Goal: Task Accomplishment & Management: Complete application form

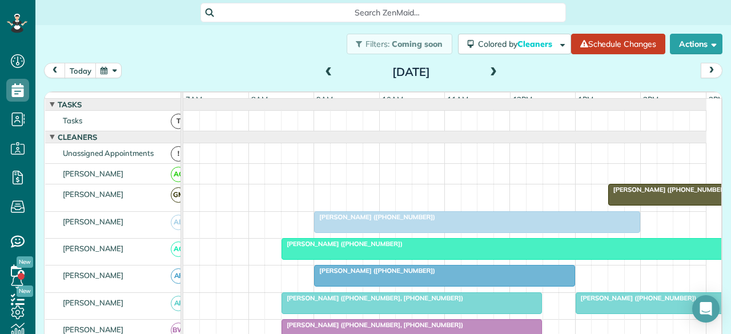
scroll to position [5, 5]
click at [487, 70] on span at bounding box center [493, 72] width 13 height 10
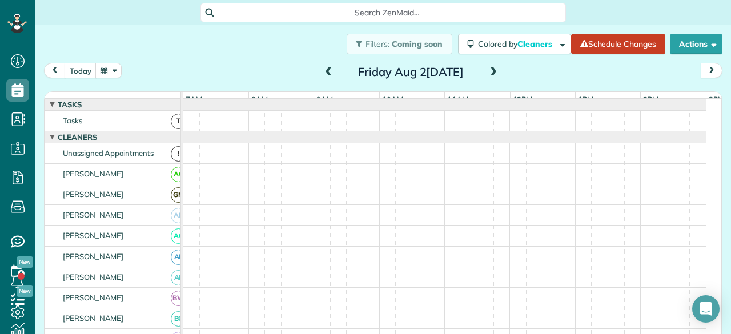
click at [487, 70] on span at bounding box center [493, 72] width 13 height 10
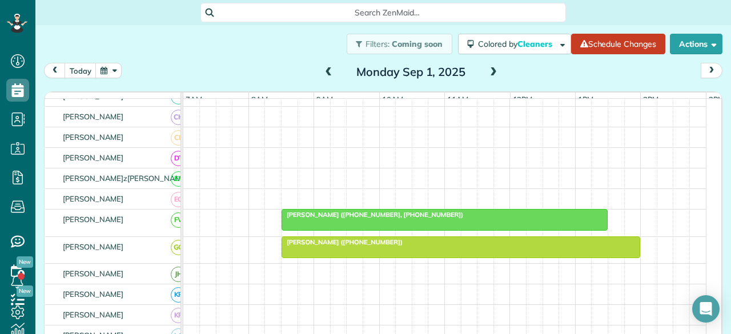
scroll to position [0, 0]
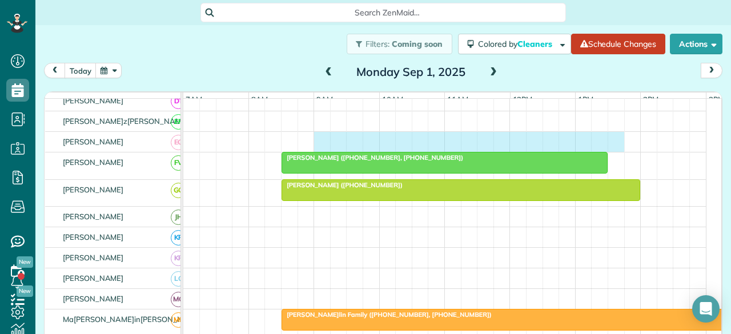
drag, startPoint x: 319, startPoint y: 144, endPoint x: 619, endPoint y: 133, distance: 300.7
click at [619, 133] on tbody "[PERSON_NAME] ([PHONE_NUMBER]) [PERSON_NAME] ([PHONE_NUMBER], [PHONE_NUMBER]) […" at bounding box center [444, 257] width 523 height 888
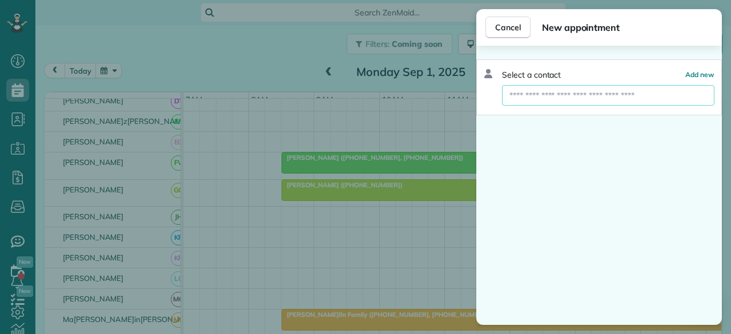
click at [526, 97] on input "text" at bounding box center [608, 95] width 213 height 21
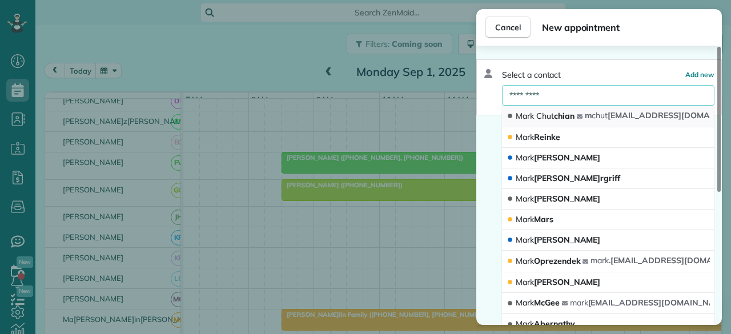
type input "*********"
click at [540, 111] on span "Chut" at bounding box center [545, 116] width 18 height 10
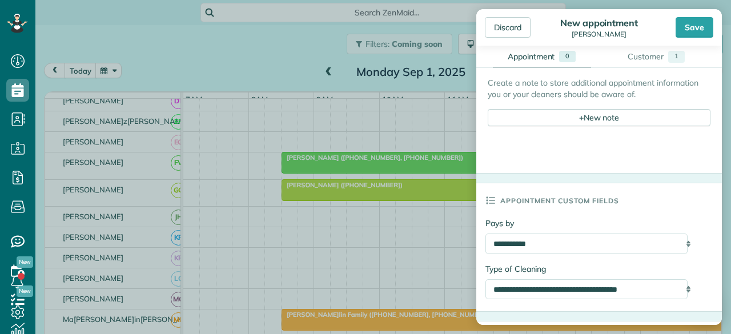
scroll to position [457, 0]
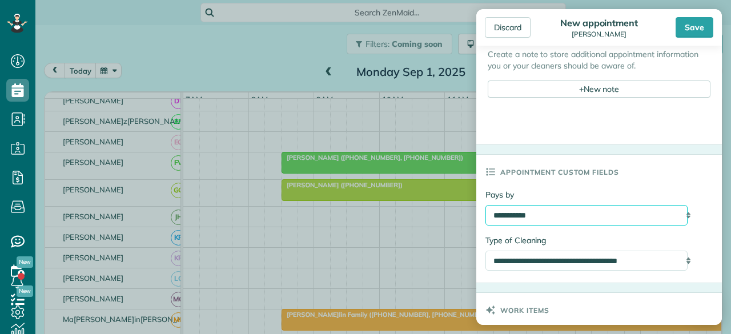
click at [605, 209] on select "**********" at bounding box center [587, 215] width 202 height 20
select select "*****"
click at [486, 205] on select "**********" at bounding box center [587, 215] width 202 height 20
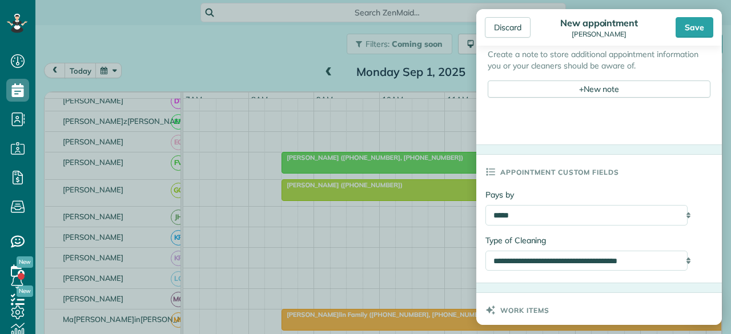
drag, startPoint x: 696, startPoint y: 22, endPoint x: 546, endPoint y: 121, distance: 180.0
click at [696, 22] on div "Save" at bounding box center [695, 27] width 38 height 21
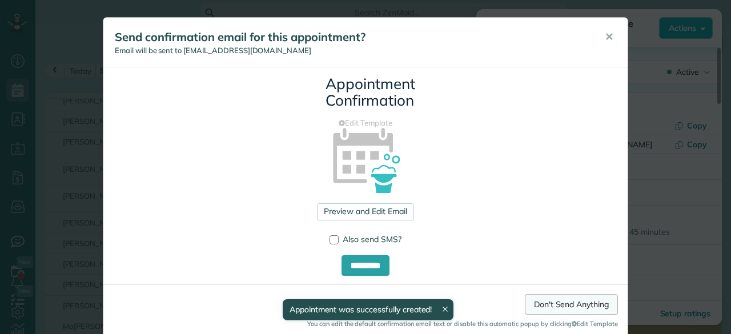
click at [571, 301] on link "Don't Send Anything" at bounding box center [571, 304] width 93 height 21
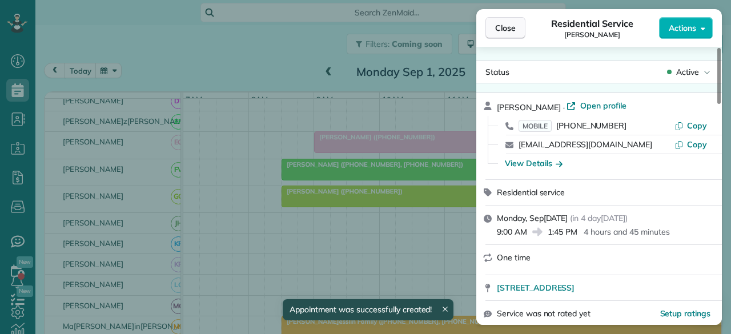
click at [505, 26] on span "Close" at bounding box center [505, 27] width 21 height 11
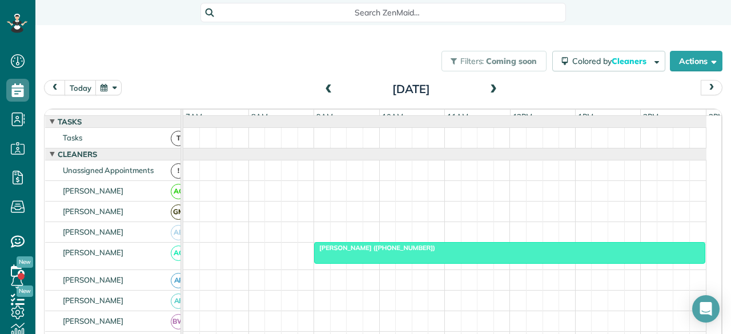
click at [494, 91] on span at bounding box center [493, 90] width 13 height 10
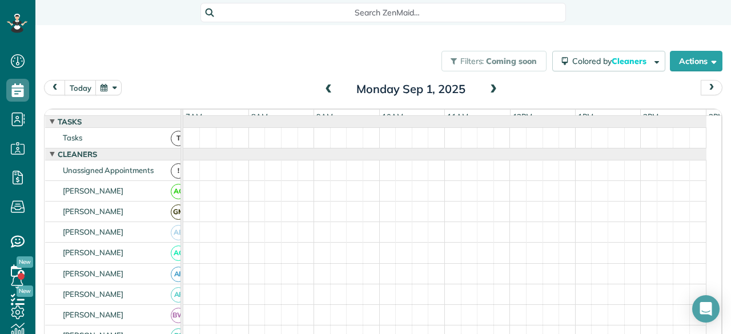
click at [494, 91] on span at bounding box center [493, 90] width 13 height 10
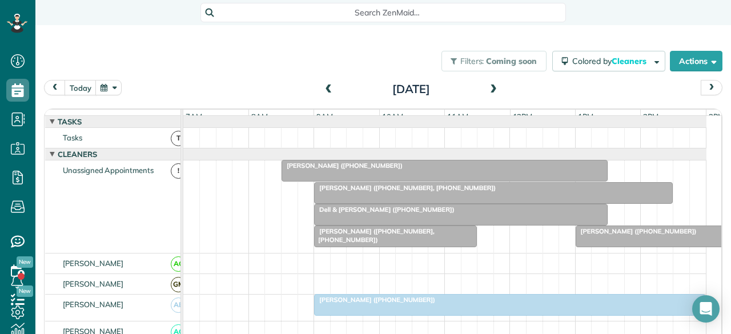
click at [323, 93] on span at bounding box center [329, 90] width 13 height 10
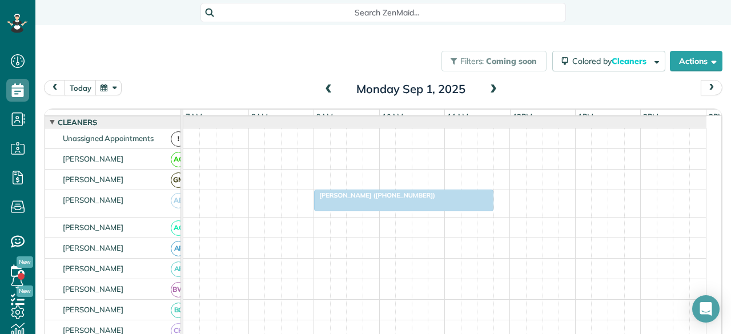
scroll to position [57, 0]
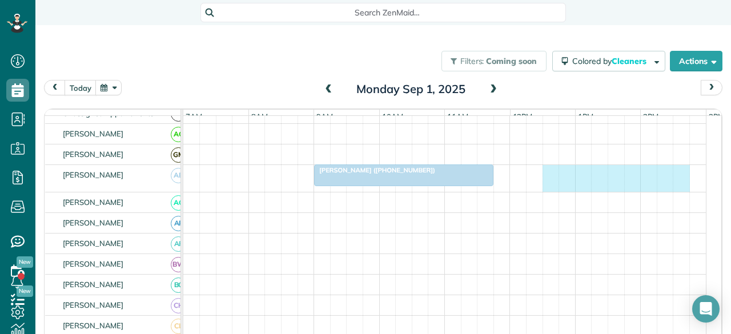
drag, startPoint x: 540, startPoint y: 182, endPoint x: 679, endPoint y: 181, distance: 138.3
click at [679, 181] on div "[PERSON_NAME] ([PHONE_NUMBER])" at bounding box center [444, 178] width 523 height 26
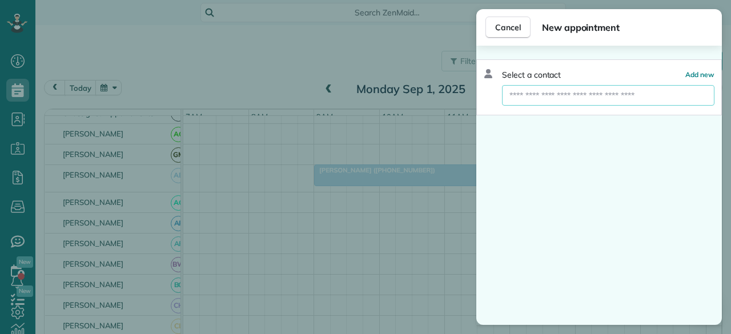
click at [562, 97] on input "text" at bounding box center [608, 95] width 213 height 21
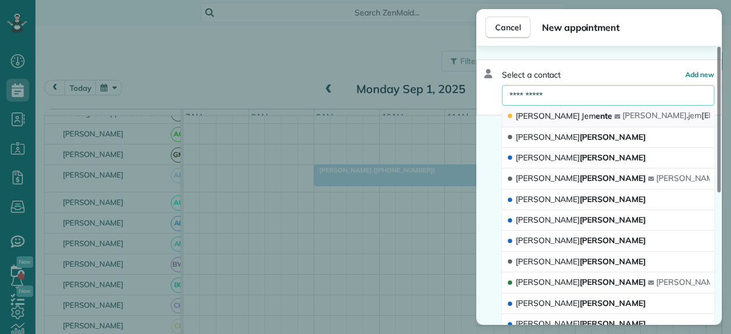
type input "**********"
click at [582, 115] on span "Jem" at bounding box center [589, 116] width 14 height 10
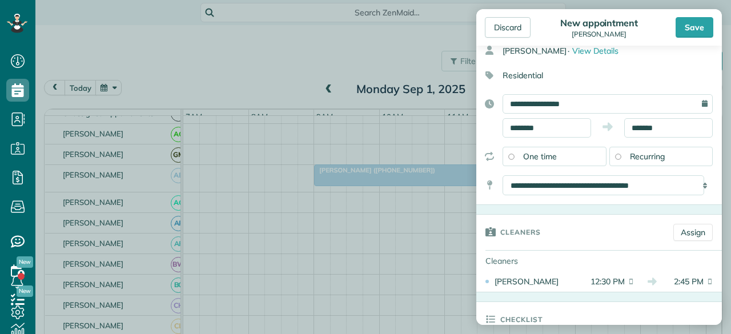
scroll to position [114, 0]
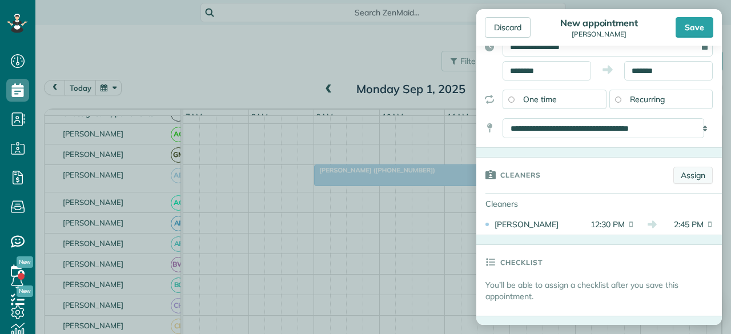
click at [674, 170] on link "Assign" at bounding box center [693, 175] width 39 height 17
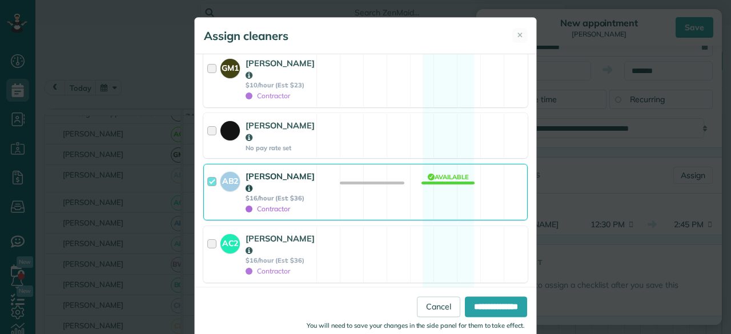
scroll to position [343, 0]
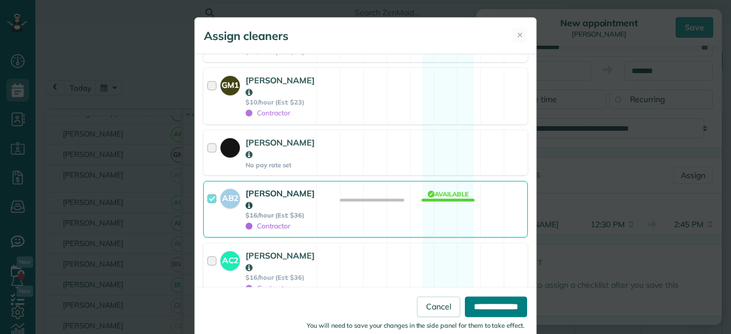
drag, startPoint x: 474, startPoint y: 302, endPoint x: 486, endPoint y: 291, distance: 16.6
click at [475, 302] on input "**********" at bounding box center [496, 307] width 62 height 21
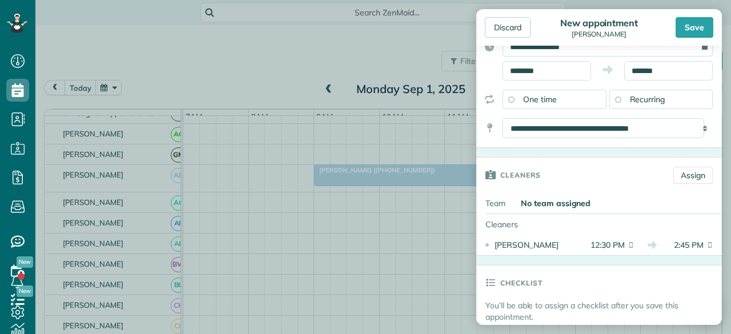
click at [690, 23] on div "Save" at bounding box center [695, 27] width 38 height 21
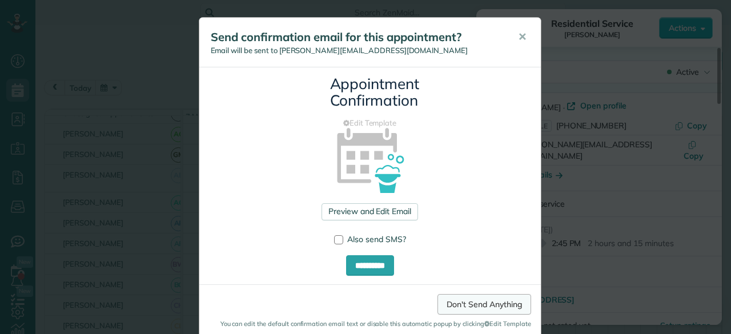
click at [480, 307] on link "Don't Send Anything" at bounding box center [484, 304] width 93 height 21
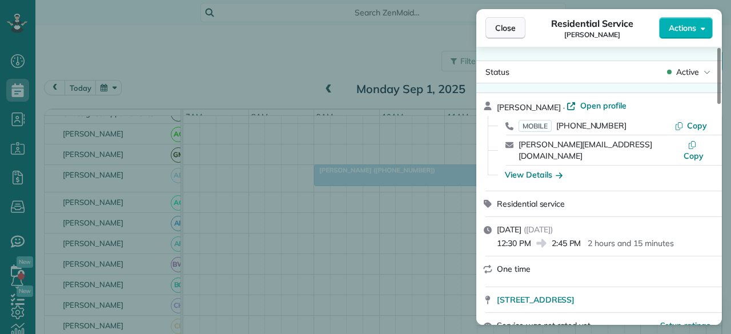
click at [507, 28] on span "Close" at bounding box center [505, 27] width 21 height 11
